Goal: Obtain resource: Obtain resource

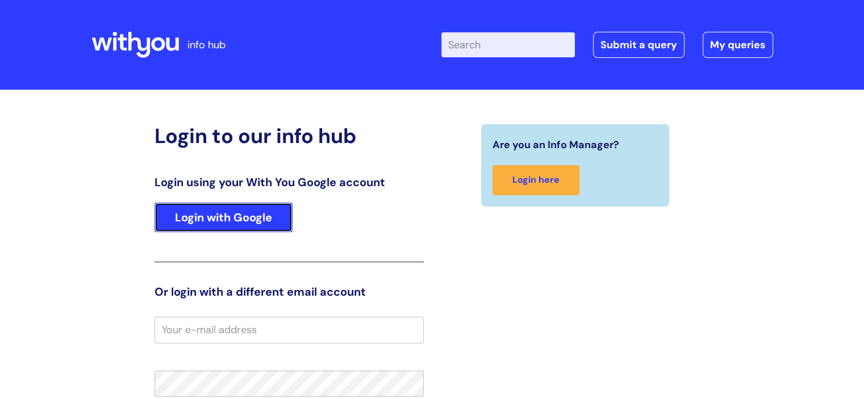
click at [253, 222] on link "Login with Google" at bounding box center [224, 218] width 138 height 30
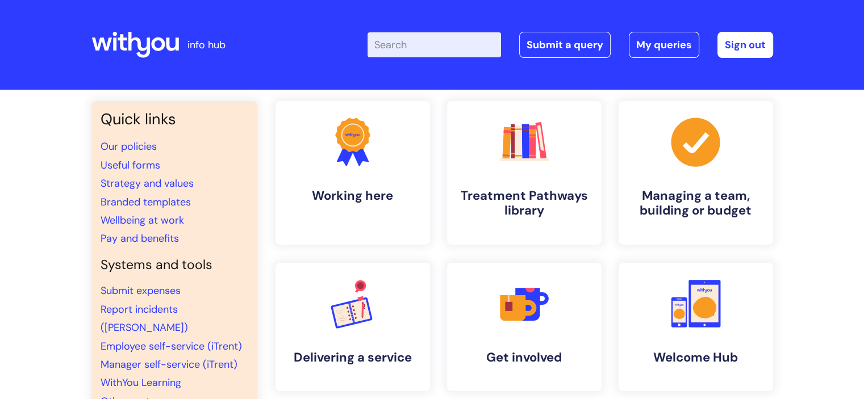
click at [439, 44] on input "Enter your search term here..." at bounding box center [435, 44] width 134 height 25
type input "forms"
click button "Search" at bounding box center [0, 0] width 0 height 0
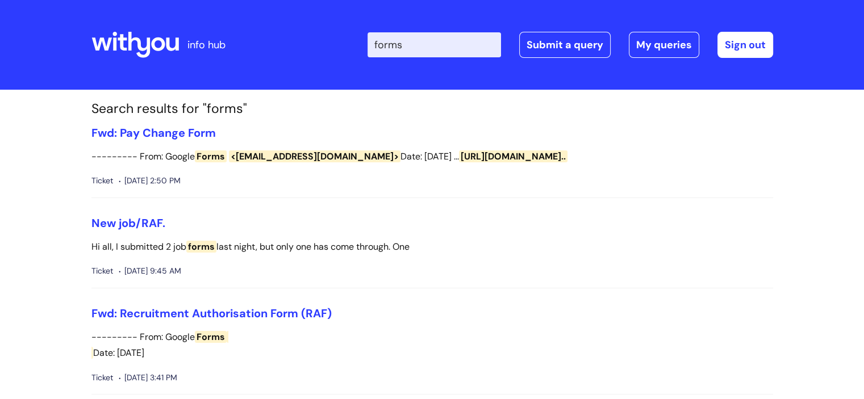
click at [562, 265] on div "Ticket Wed, 12 Oct, 2022 at 9:45 AM" at bounding box center [432, 271] width 682 height 14
click at [440, 46] on input "forms" at bounding box center [435, 44] width 134 height 25
type input "ISA"
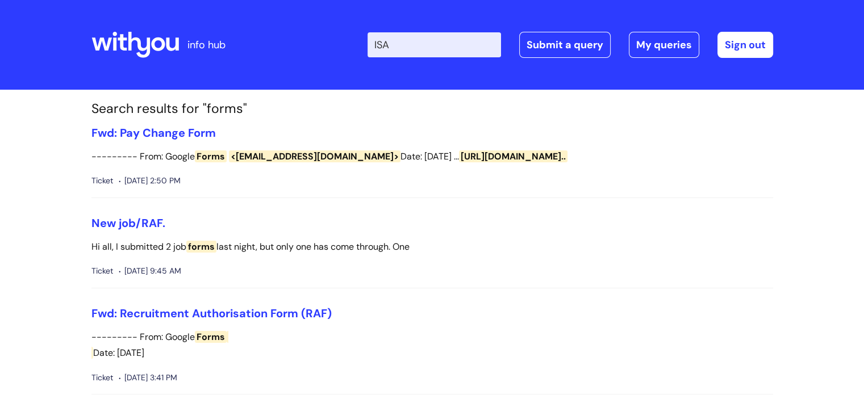
click button "Search" at bounding box center [0, 0] width 0 height 0
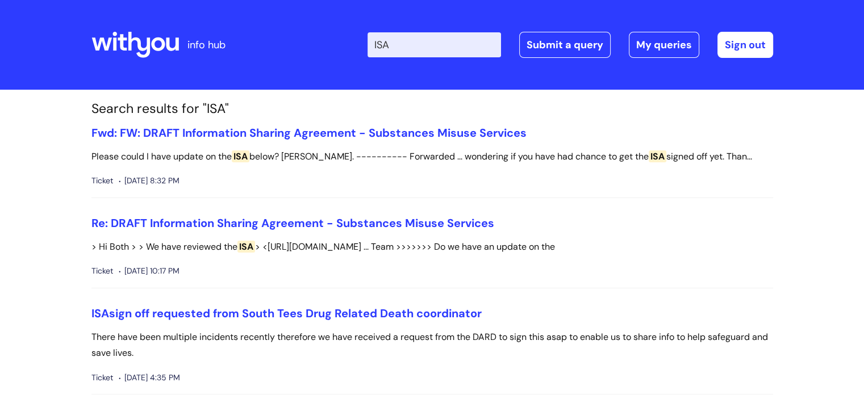
click at [150, 38] on icon at bounding box center [134, 44] width 87 height 27
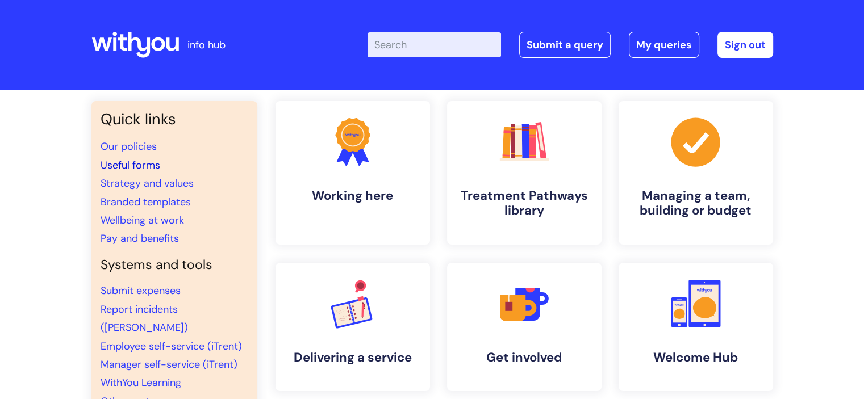
click at [146, 169] on link "Useful forms" at bounding box center [131, 166] width 60 height 14
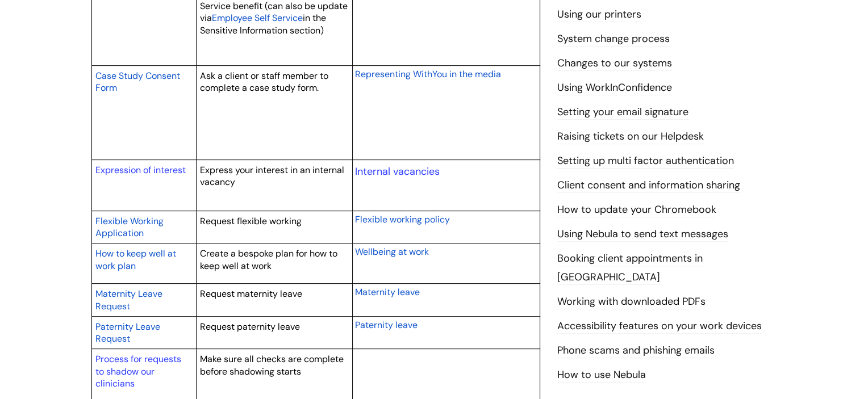
scroll to position [428, 0]
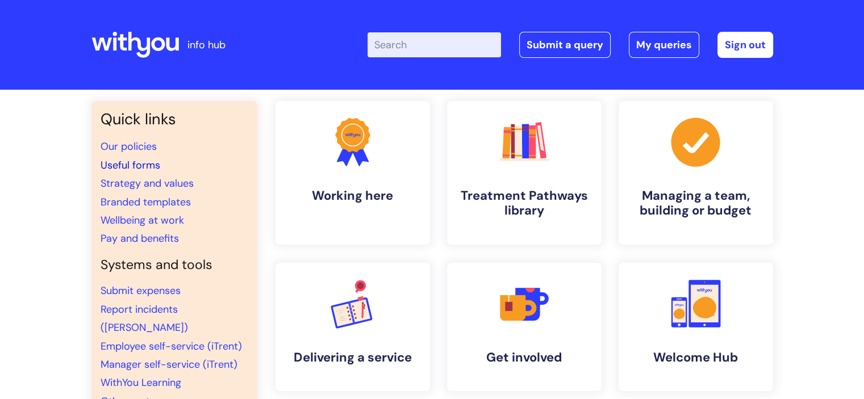
click at [125, 168] on link "Useful forms" at bounding box center [131, 166] width 60 height 14
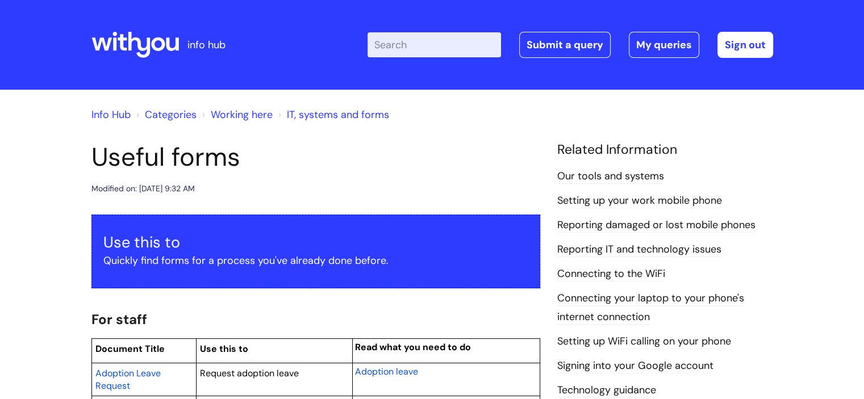
click at [446, 49] on input "Enter your search term here..." at bounding box center [435, 44] width 134 height 25
type input "system change"
click button "Search" at bounding box center [0, 0] width 0 height 0
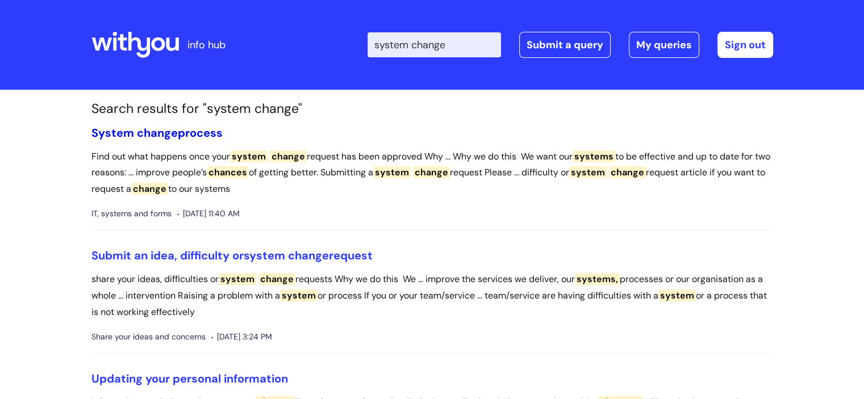
click at [172, 134] on span "change" at bounding box center [157, 133] width 41 height 15
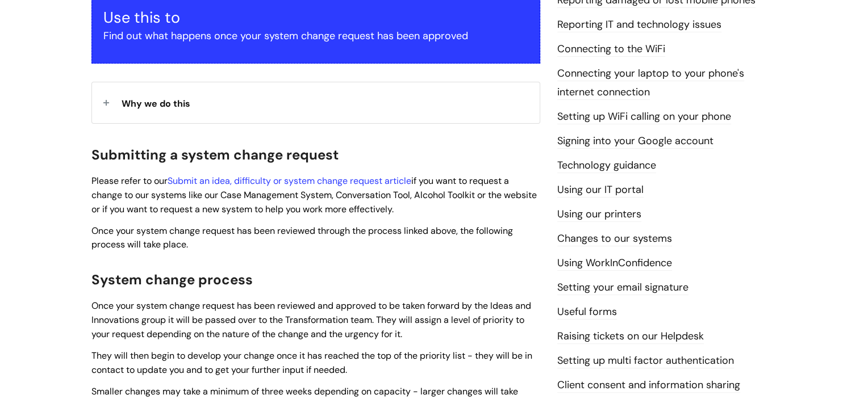
scroll to position [227, 0]
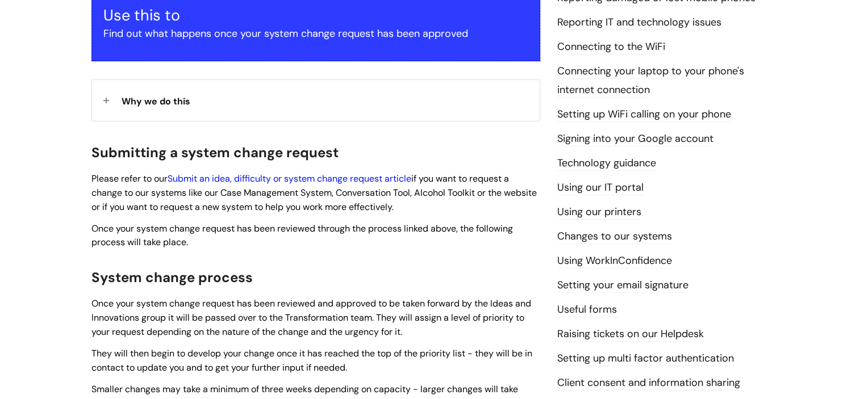
click at [302, 176] on link "Submit an idea, difficulty or system change request article" at bounding box center [290, 179] width 244 height 12
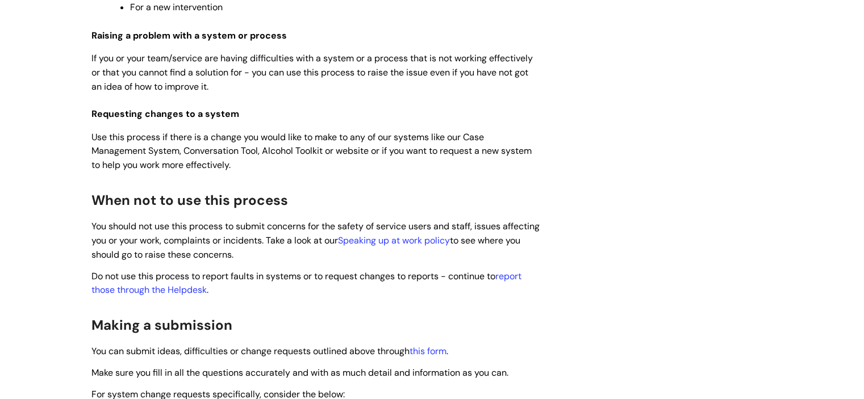
scroll to position [568, 0]
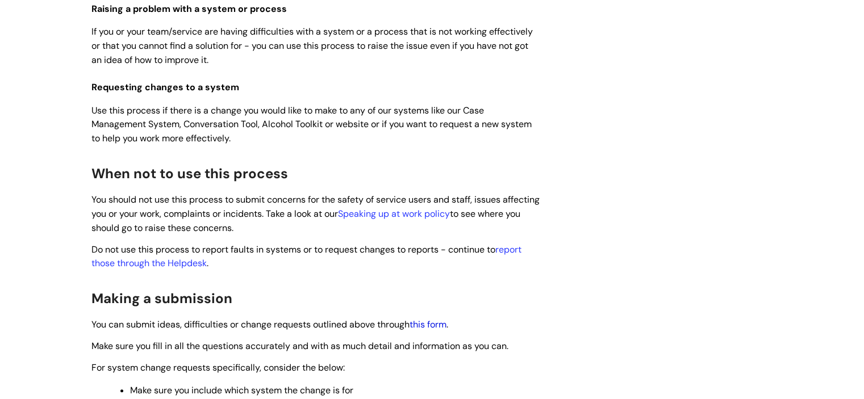
click at [432, 325] on link "this form" at bounding box center [428, 325] width 37 height 12
